Goal: Information Seeking & Learning: Find specific fact

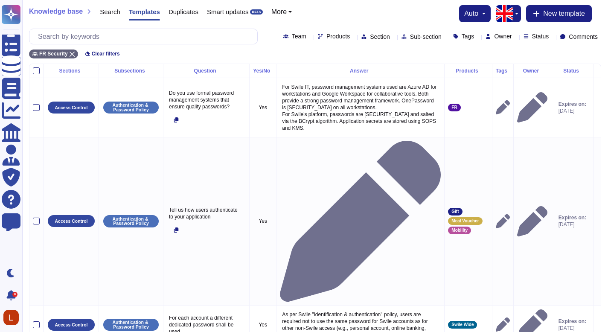
click at [20, 93] on div "Documents" at bounding box center [11, 88] width 19 height 19
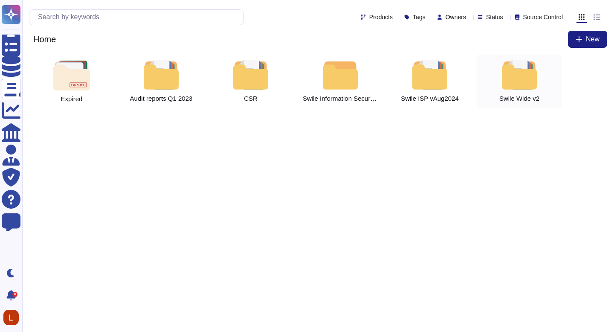
click at [527, 89] on div at bounding box center [520, 75] width 38 height 30
click at [281, 114] on html "Questionnaires Knowledge Base Documents Analytics CAIQ / SIG Admin Trust Center…" at bounding box center [307, 57] width 614 height 114
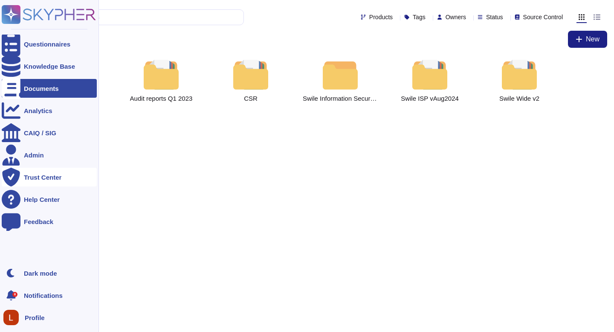
click at [37, 183] on div "Trust Center" at bounding box center [49, 177] width 95 height 19
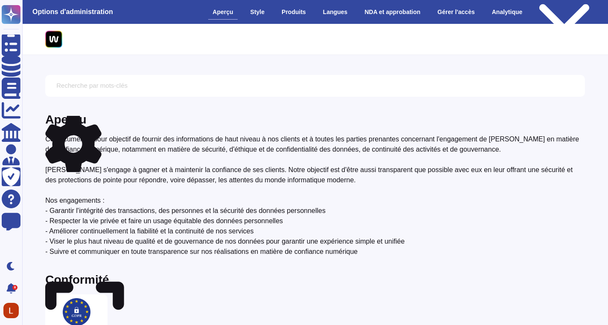
click at [415, 81] on input "text" at bounding box center [314, 85] width 527 height 15
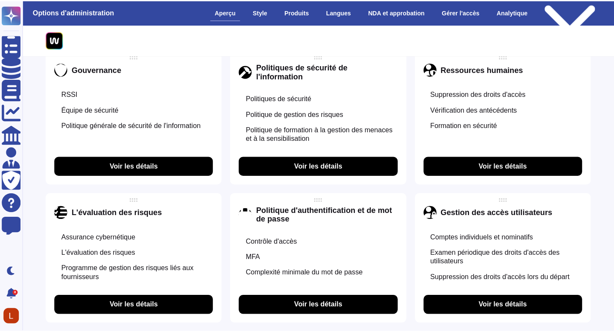
scroll to position [517, 0]
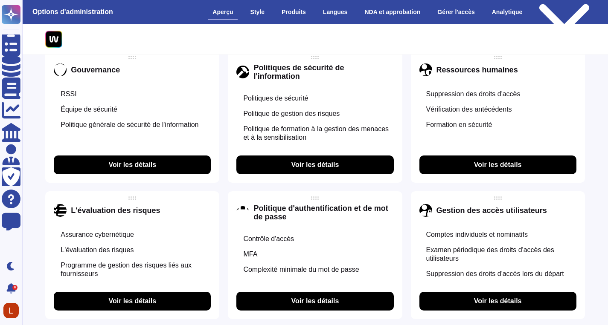
click at [128, 168] on font "Voir les détails" at bounding box center [132, 164] width 48 height 7
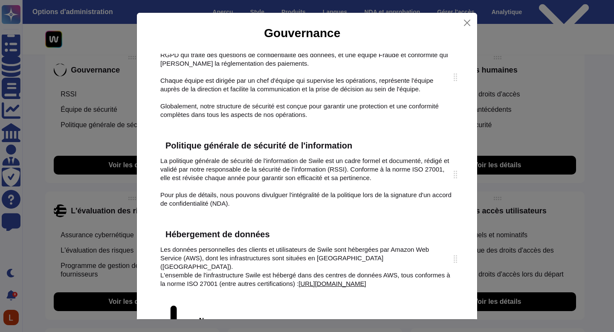
scroll to position [115, 0]
click at [275, 158] on font "La politique générale de sécurité de l'information de Swile est un cadre formel…" at bounding box center [305, 169] width 291 height 24
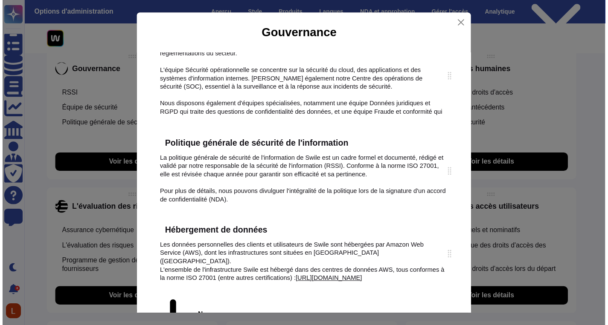
scroll to position [0, 0]
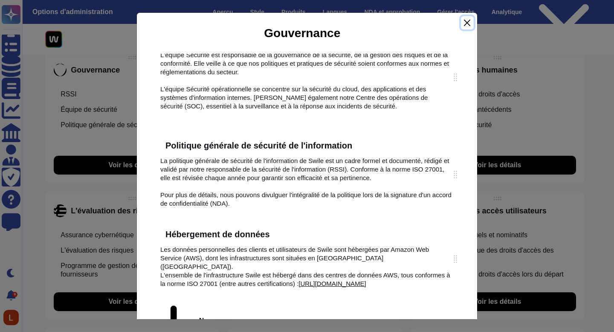
click at [472, 22] on button "Fermer" at bounding box center [467, 22] width 13 height 13
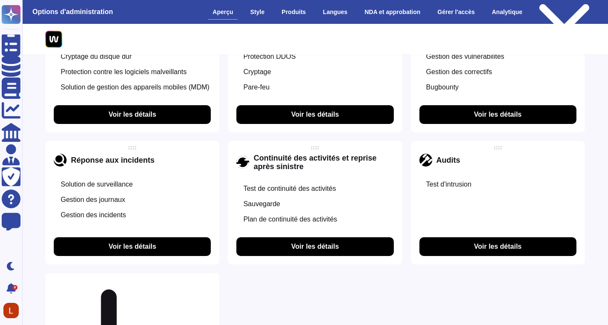
scroll to position [825, 0]
